Goal: Task Accomplishment & Management: Manage account settings

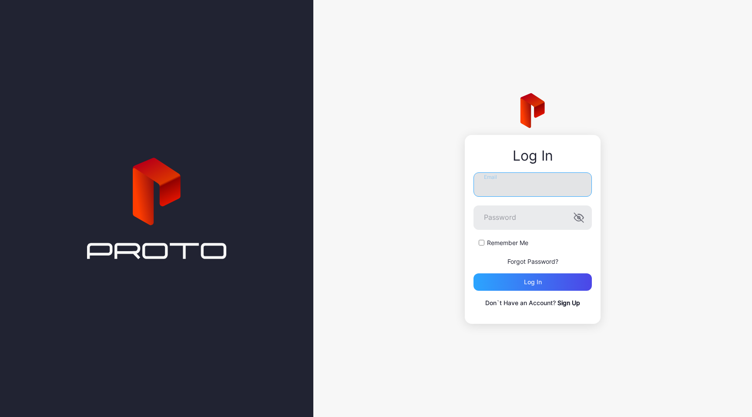
click at [505, 187] on input "Email" at bounding box center [533, 184] width 118 height 24
type input "**********"
click at [474, 273] on button "Log in" at bounding box center [533, 281] width 118 height 17
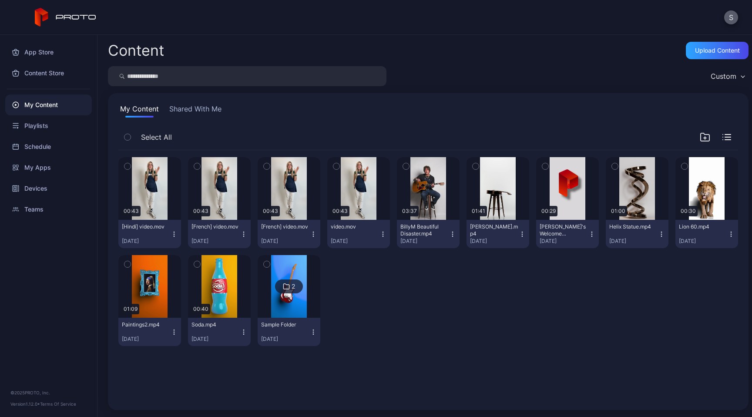
click at [731, 19] on button "S" at bounding box center [731, 17] width 14 height 14
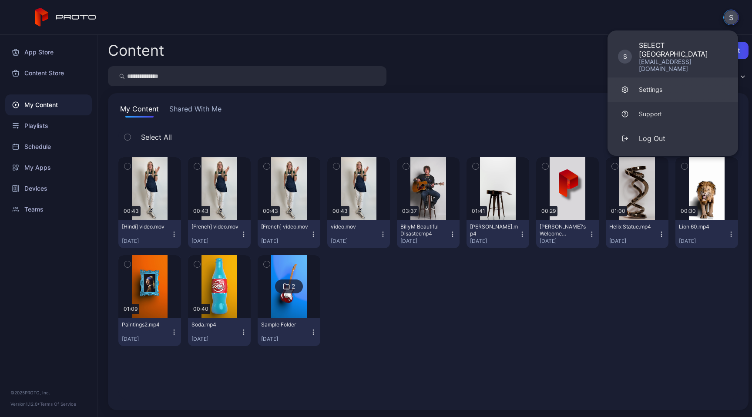
click at [668, 83] on link "Settings" at bounding box center [673, 89] width 131 height 24
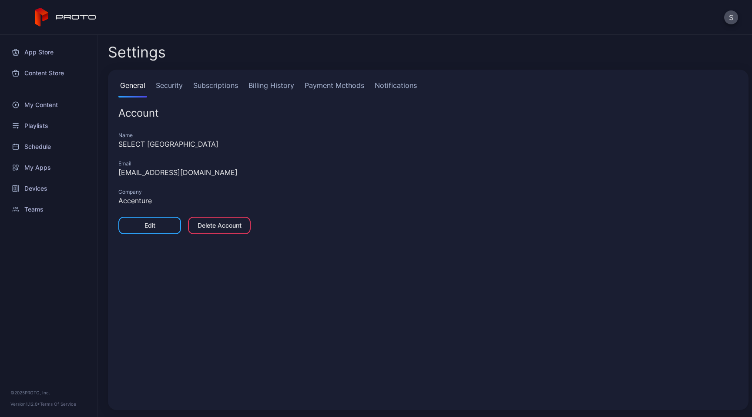
click at [179, 82] on link "Security" at bounding box center [169, 88] width 30 height 17
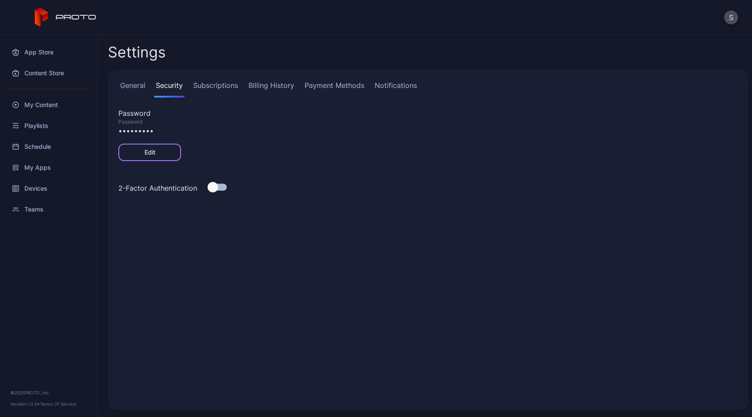
click at [153, 154] on div "Edit" at bounding box center [150, 152] width 11 height 7
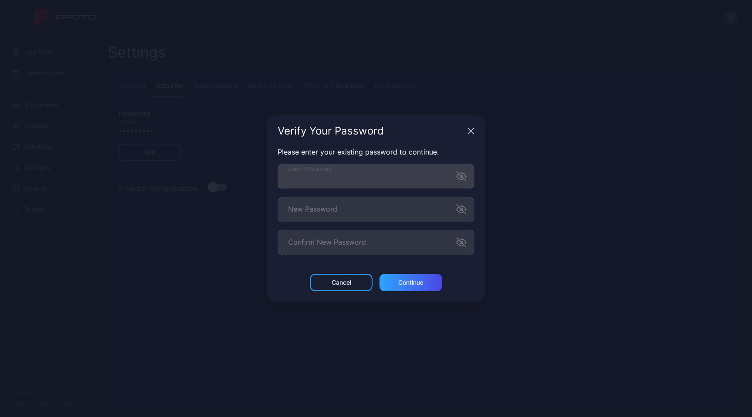
click at [462, 181] on icon "button" at bounding box center [461, 176] width 10 height 10
click at [464, 242] on icon "button" at bounding box center [461, 242] width 10 height 10
click at [465, 211] on icon "button" at bounding box center [461, 209] width 10 height 10
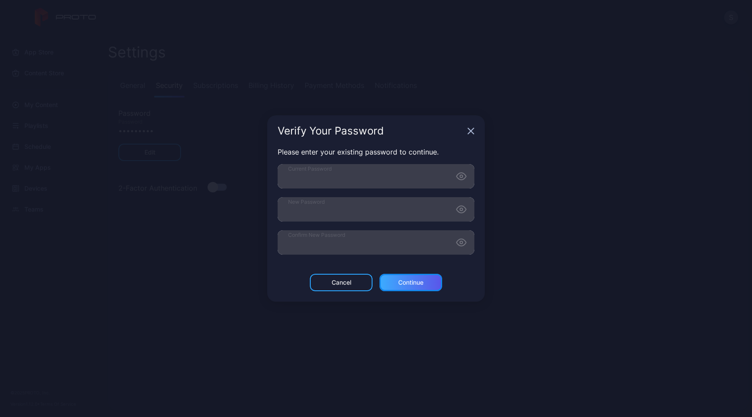
click at [420, 283] on div "Continue" at bounding box center [410, 282] width 25 height 7
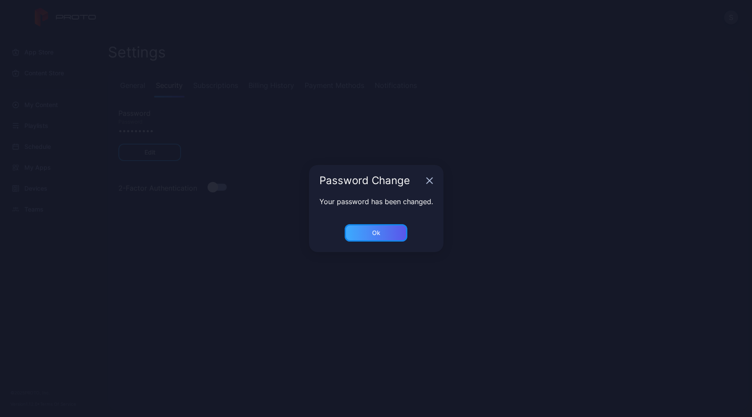
click at [385, 231] on div "Ok" at bounding box center [376, 232] width 63 height 17
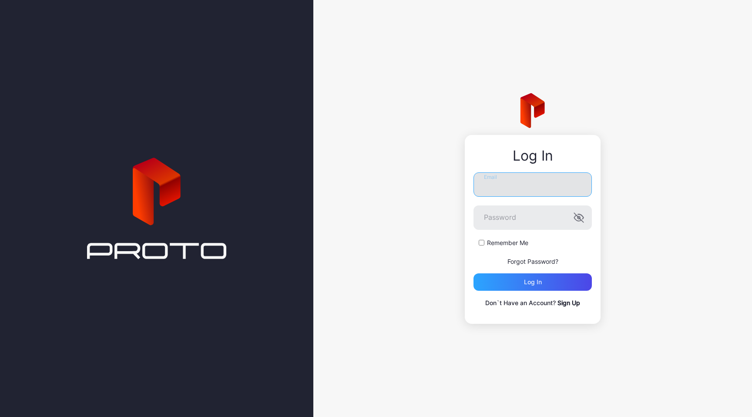
click at [545, 179] on input "Email" at bounding box center [533, 184] width 118 height 24
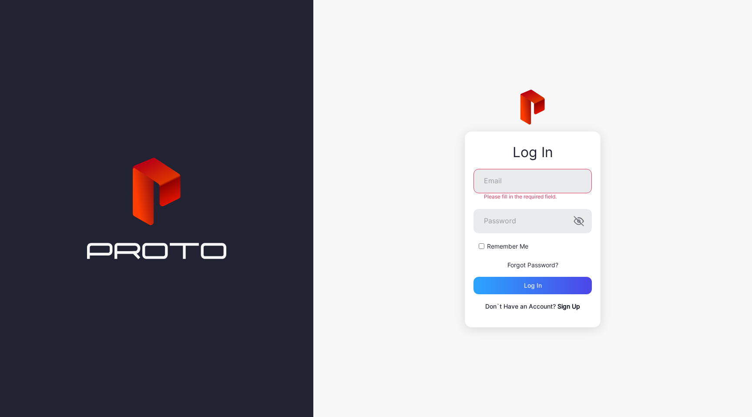
click at [636, 43] on div "Log In Email Please fill in the required field. Password Remember Me Forgot Pas…" at bounding box center [532, 208] width 439 height 417
